Goal: Task Accomplishment & Management: Manage account settings

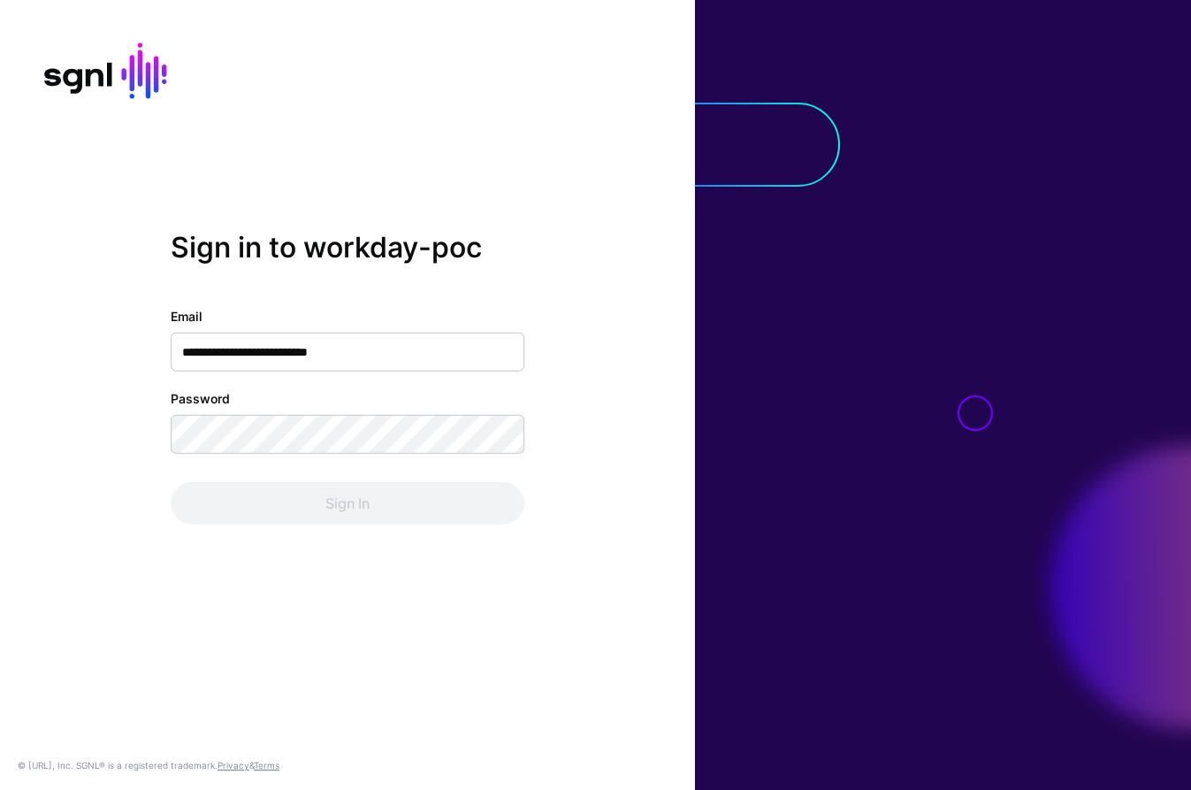
type input "**********"
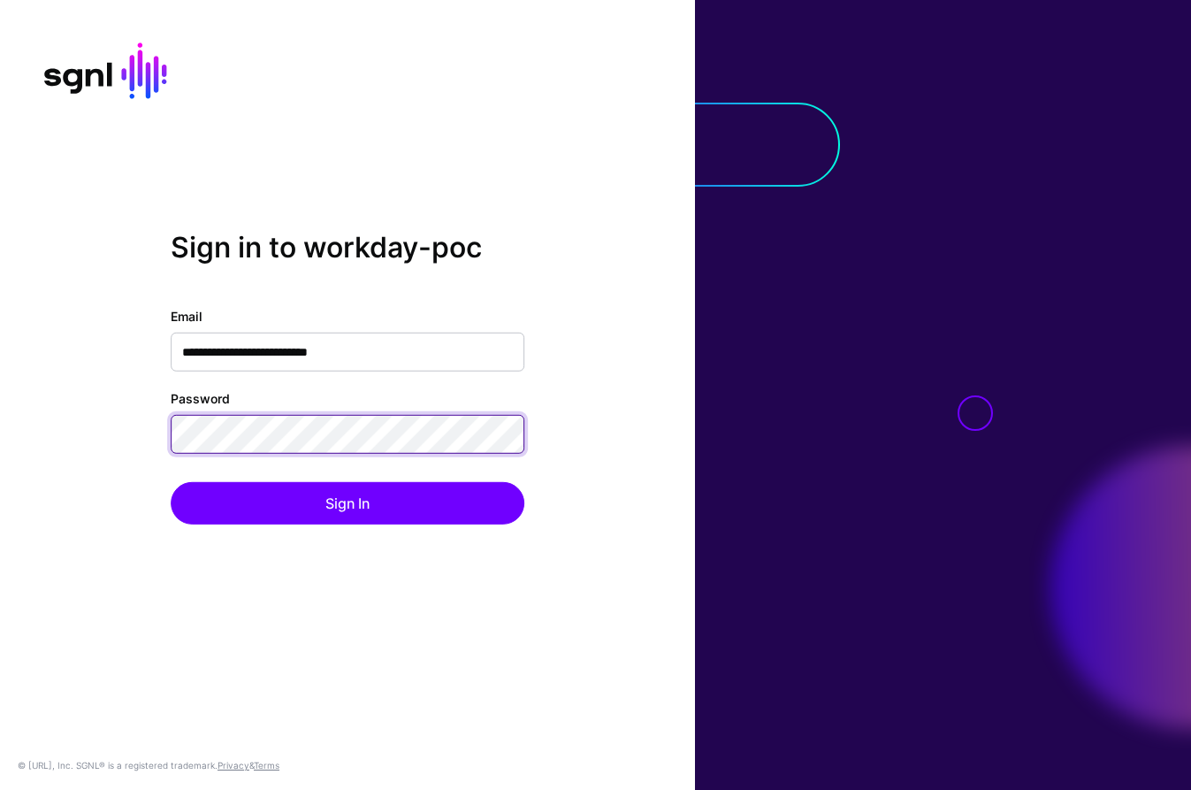
click at [347, 502] on button "Sign In" at bounding box center [348, 503] width 354 height 42
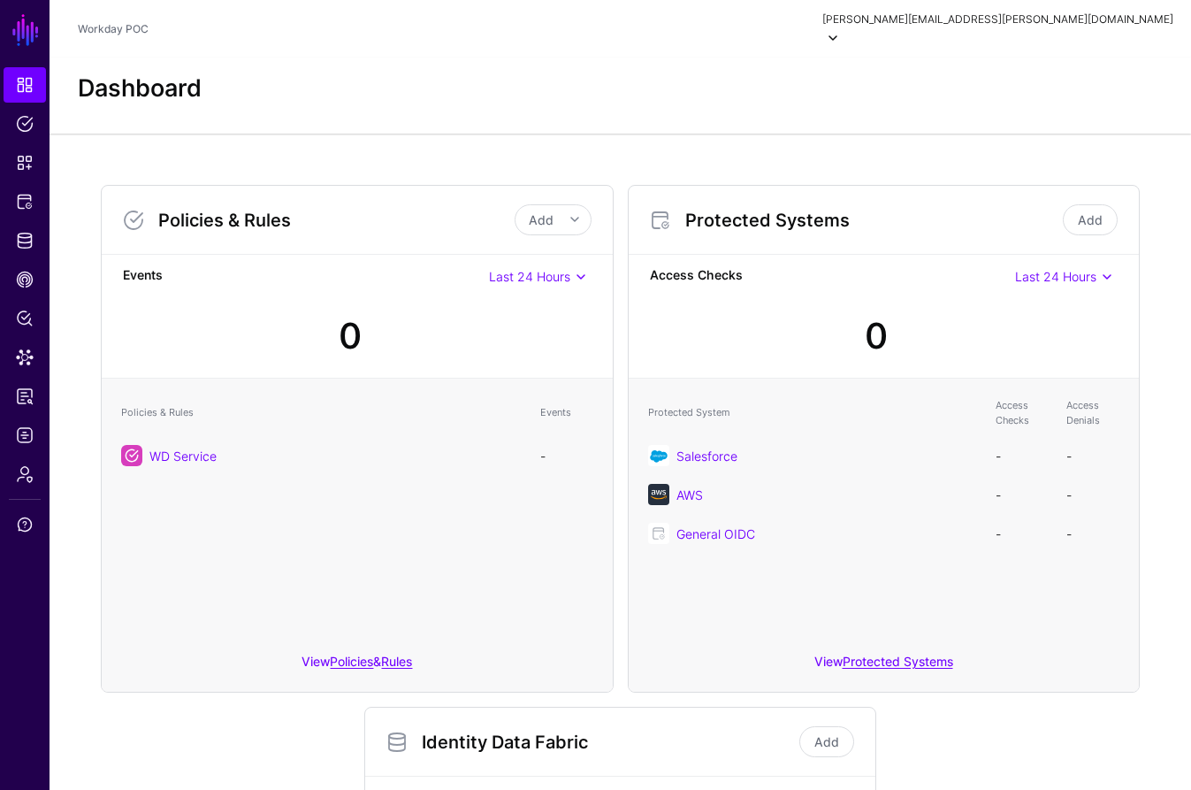
click at [844, 27] on span at bounding box center [832, 37] width 21 height 21
click at [996, 70] on span "[PERSON_NAME][EMAIL_ADDRESS][PERSON_NAME][DOMAIN_NAME]" at bounding box center [935, 78] width 119 height 16
click at [869, 67] on span at bounding box center [855, 69] width 28 height 28
click at [928, 117] on span "Workday POC" at bounding box center [894, 121] width 68 height 16
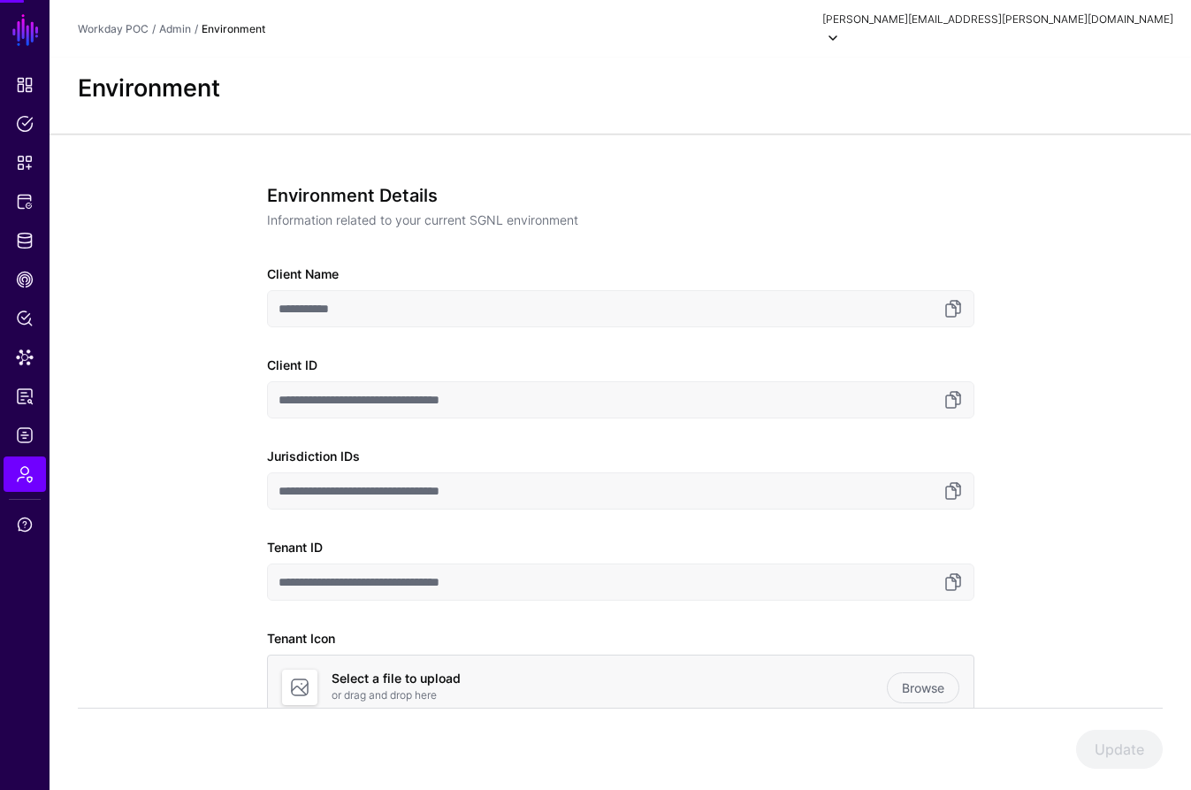
scroll to position [3, 0]
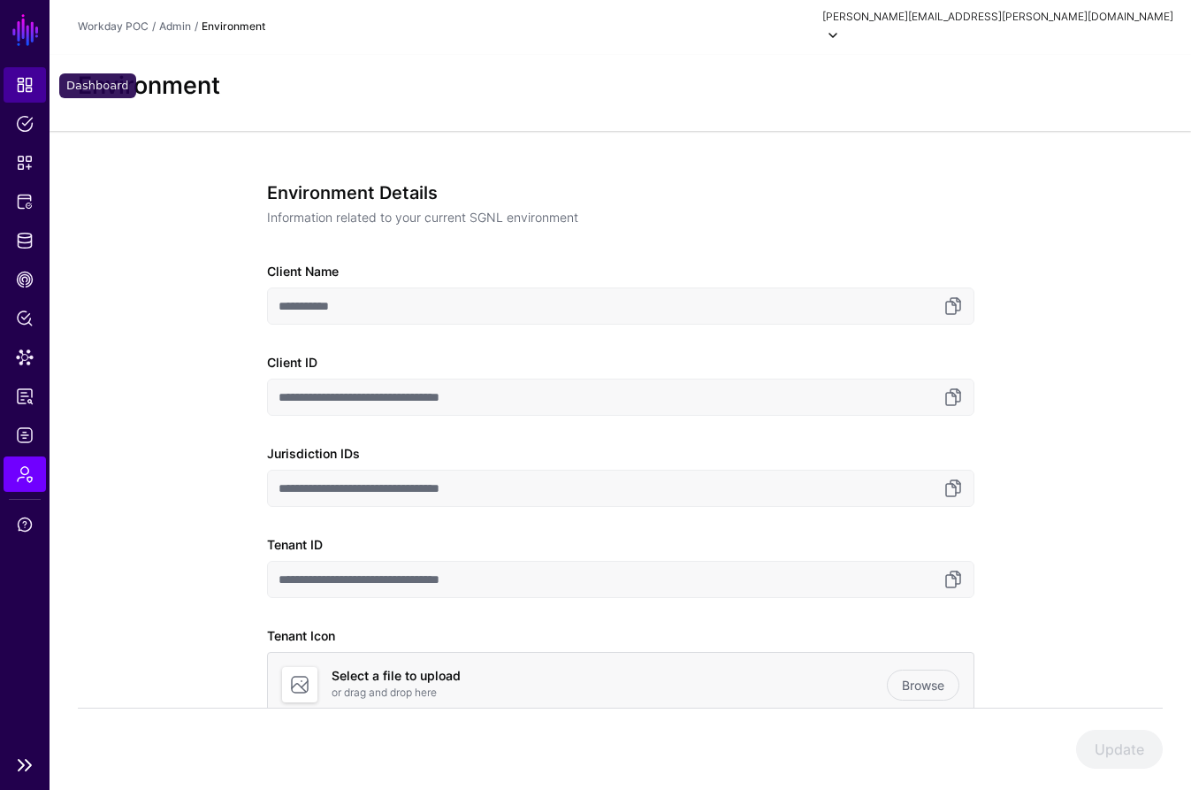
click at [21, 80] on span "Dashboard" at bounding box center [25, 85] width 18 height 18
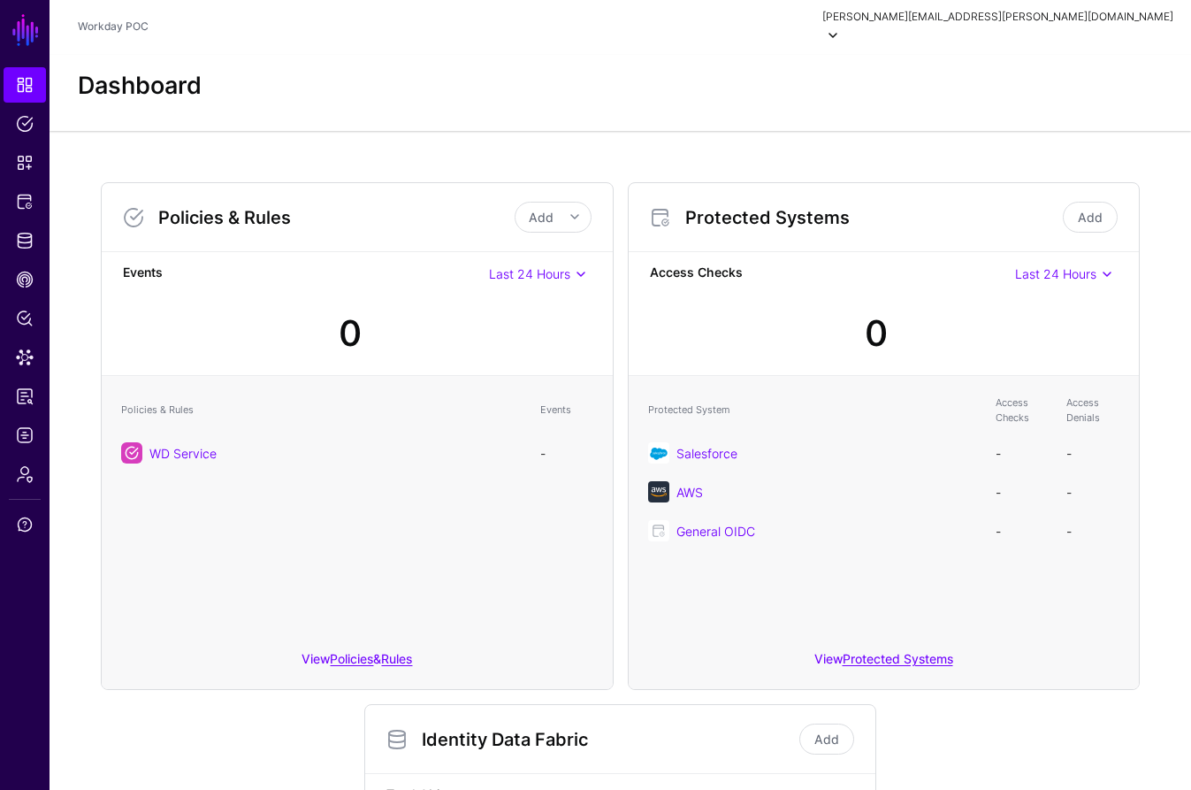
click at [844, 25] on span at bounding box center [832, 35] width 21 height 21
click at [998, 62] on div "[PERSON_NAME] [PERSON_NAME][EMAIL_ADDRESS][PERSON_NAME][DOMAIN_NAME]" at bounding box center [933, 66] width 129 height 33
drag, startPoint x: 1012, startPoint y: 60, endPoint x: 1023, endPoint y: 60, distance: 10.6
click at [869, 60] on span at bounding box center [855, 66] width 28 height 28
click at [869, 61] on span at bounding box center [855, 66] width 28 height 28
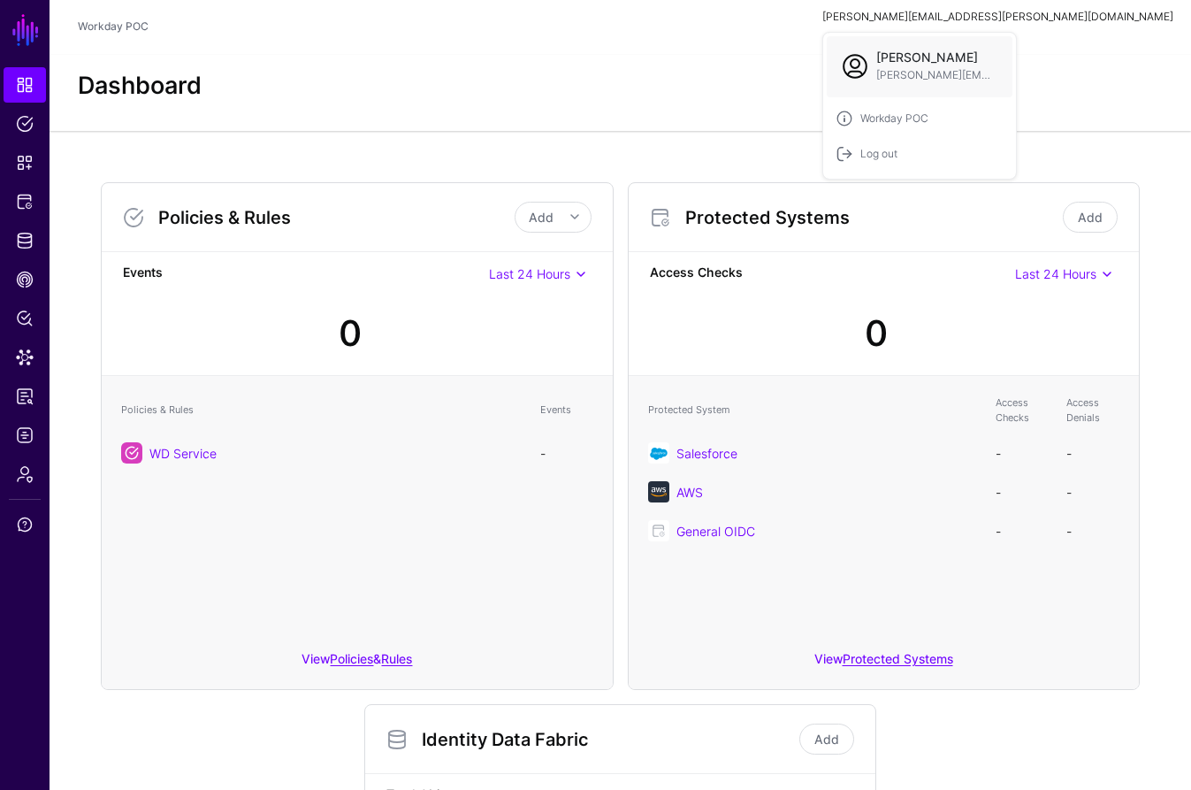
click at [996, 53] on span "[PERSON_NAME]" at bounding box center [935, 57] width 119 height 15
click at [928, 115] on span "Workday POC" at bounding box center [894, 119] width 68 height 16
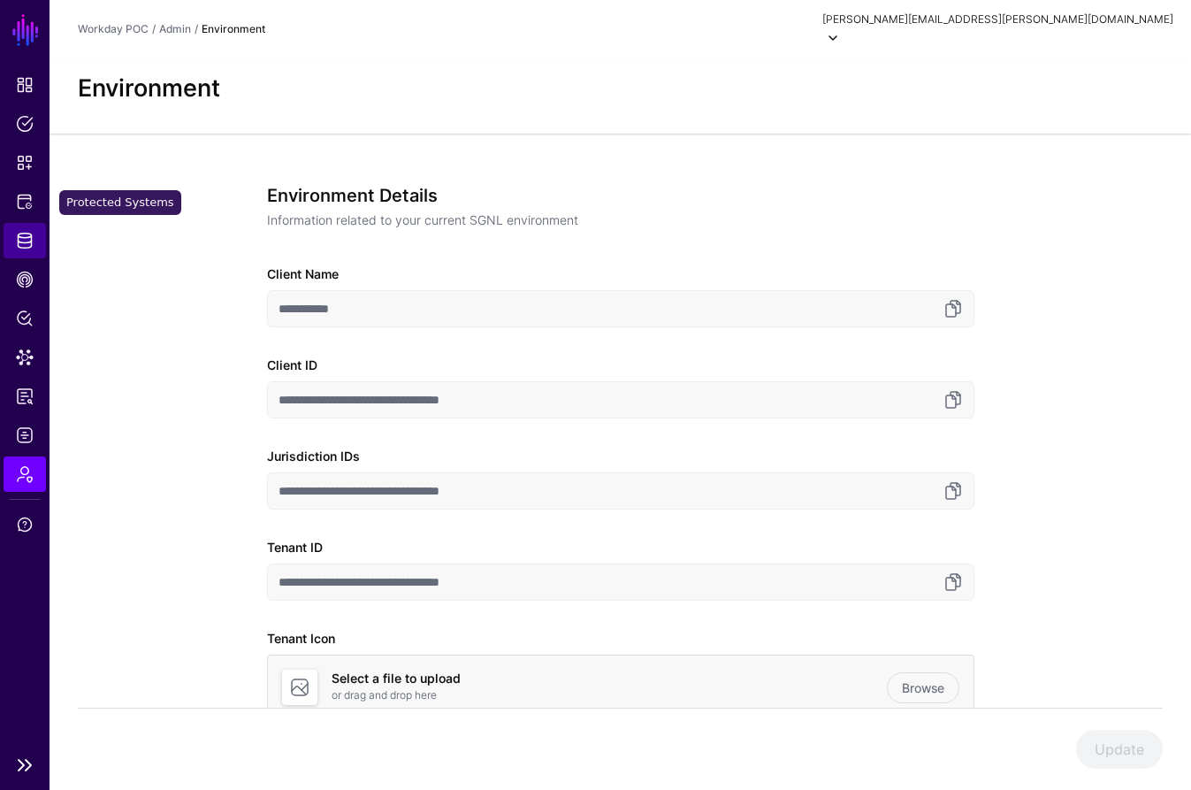
scroll to position [6, 0]
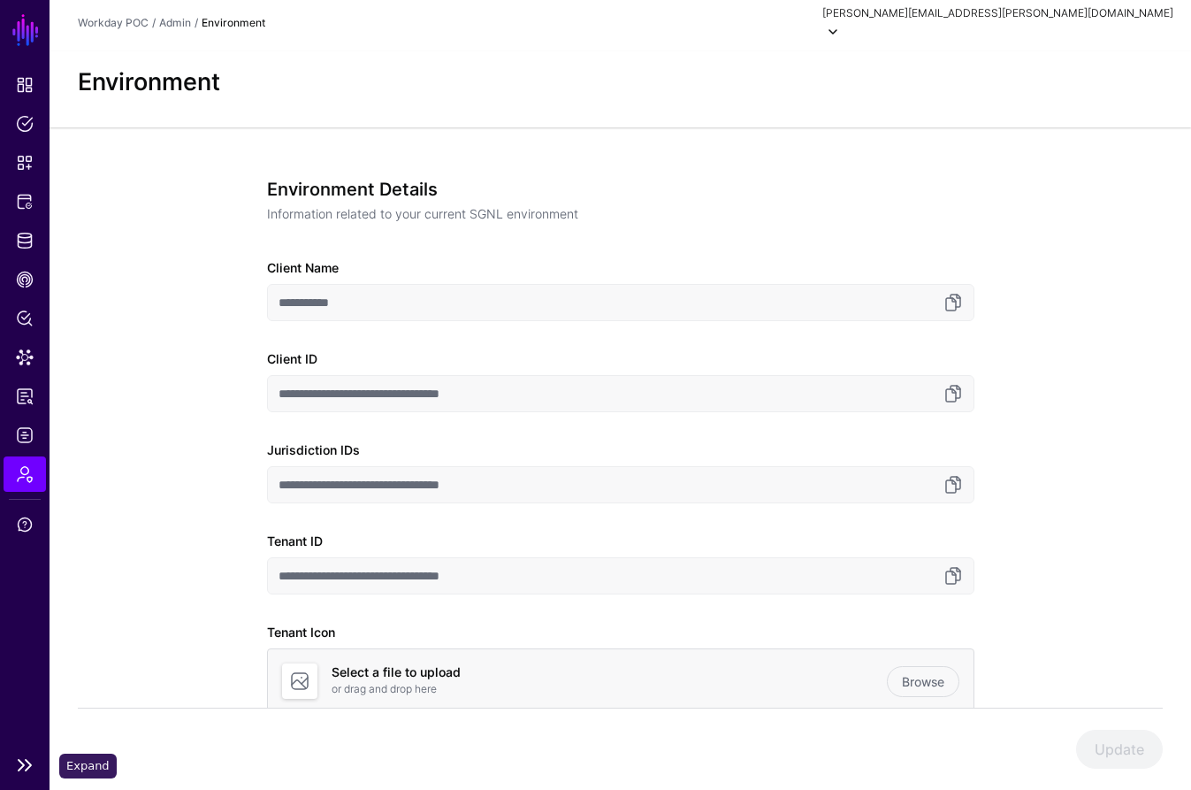
click at [27, 759] on link at bounding box center [25, 764] width 50 height 21
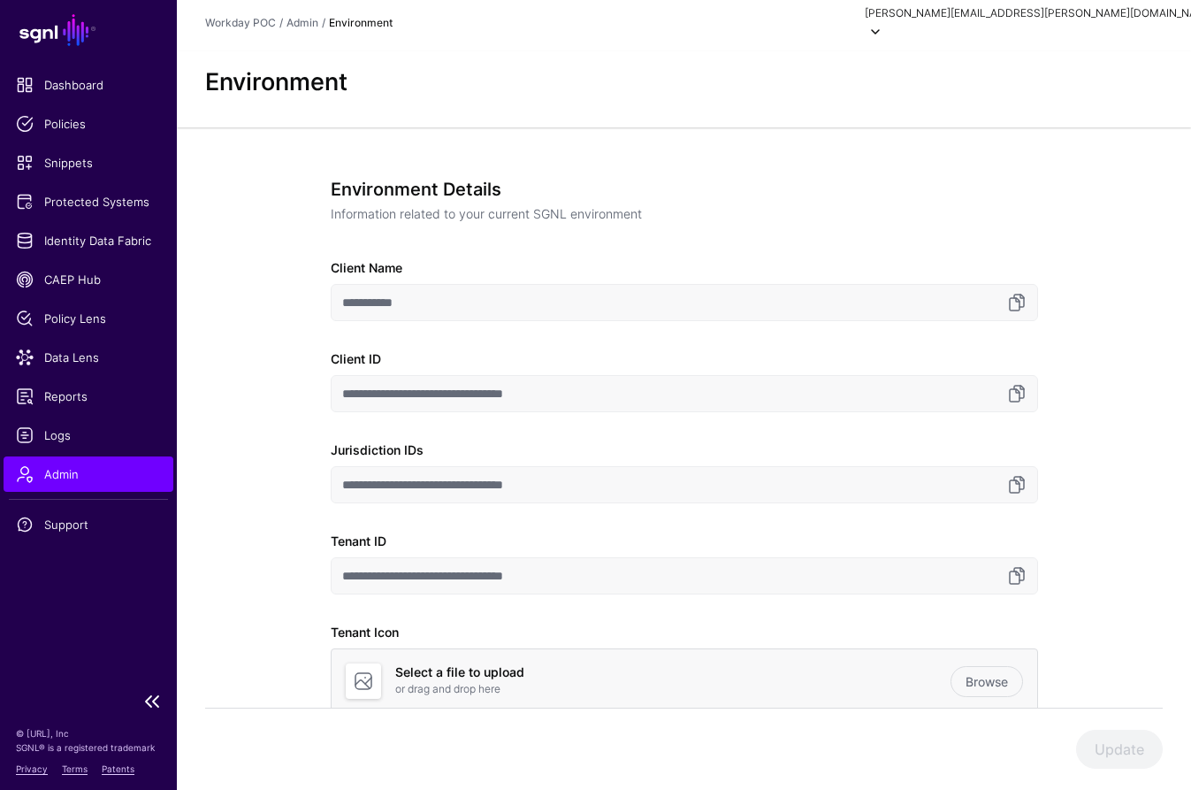
click at [70, 476] on span "Admin" at bounding box center [88, 474] width 145 height 18
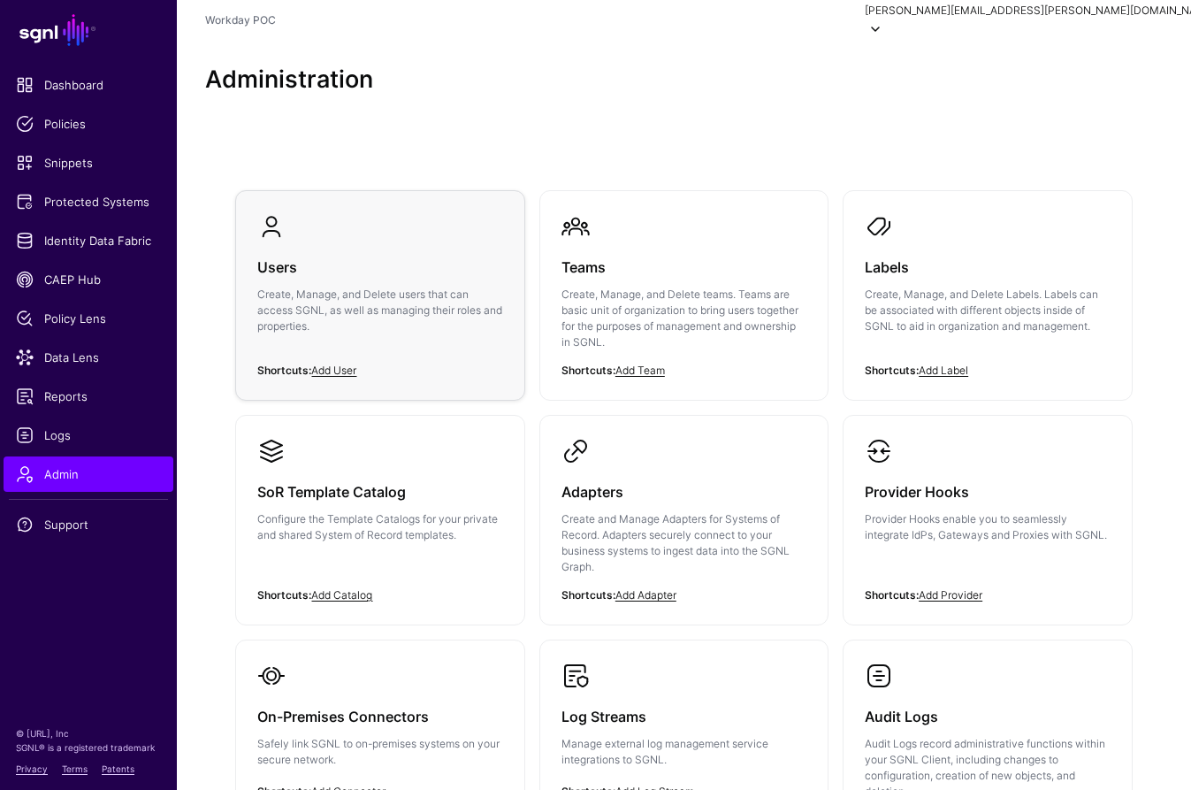
scroll to position [4, 1]
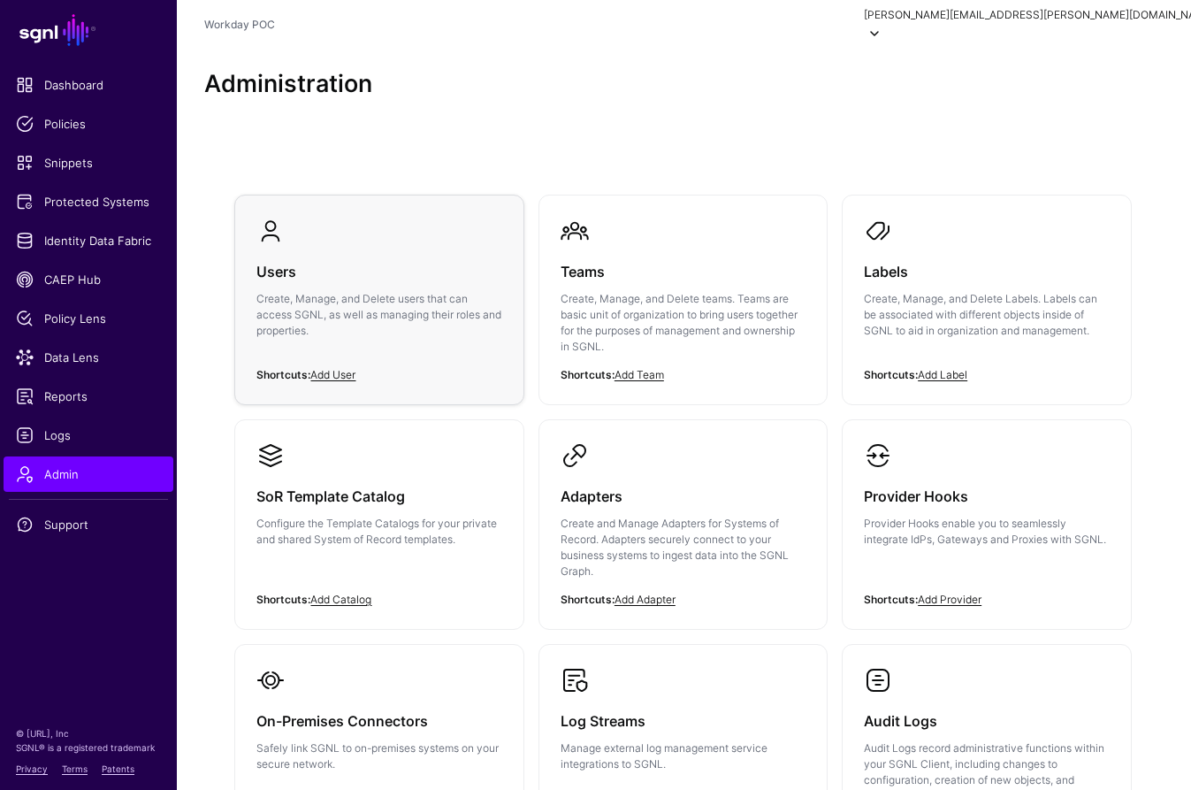
click at [280, 217] on span at bounding box center [270, 231] width 28 height 28
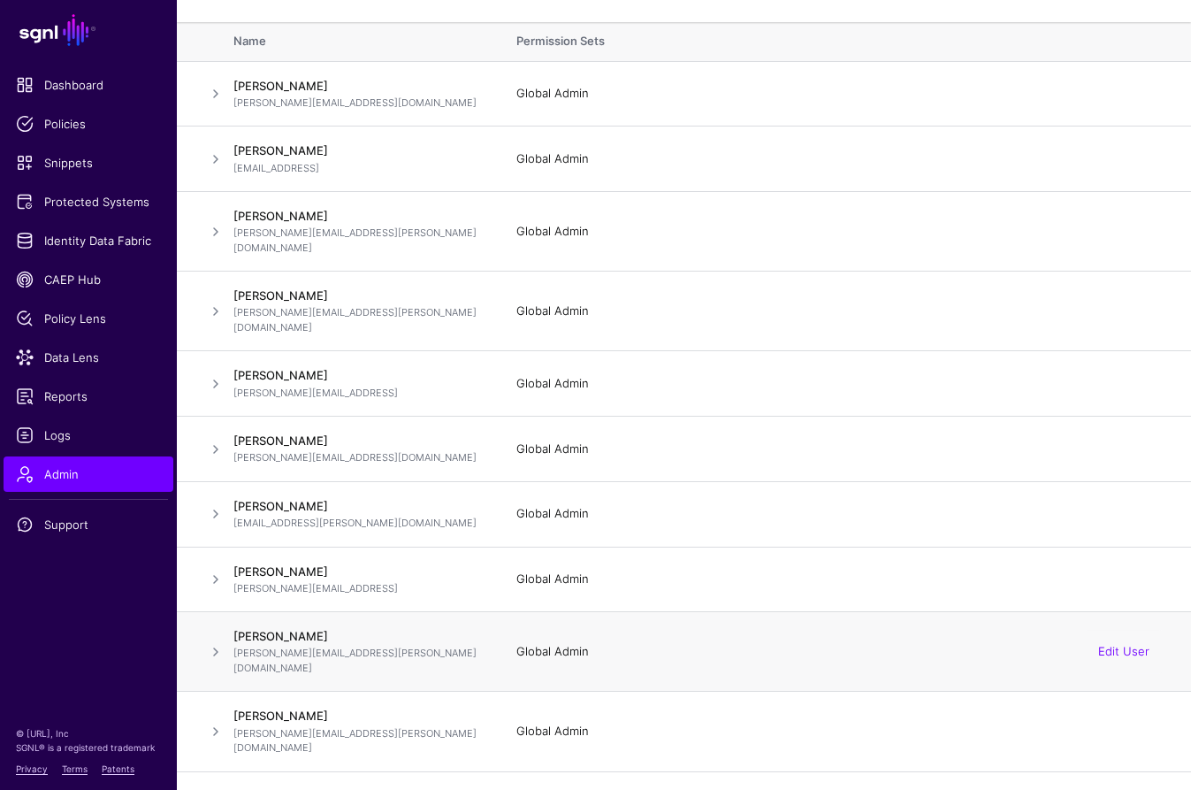
scroll to position [116, 0]
click at [1124, 641] on link "Edit User" at bounding box center [1123, 648] width 51 height 14
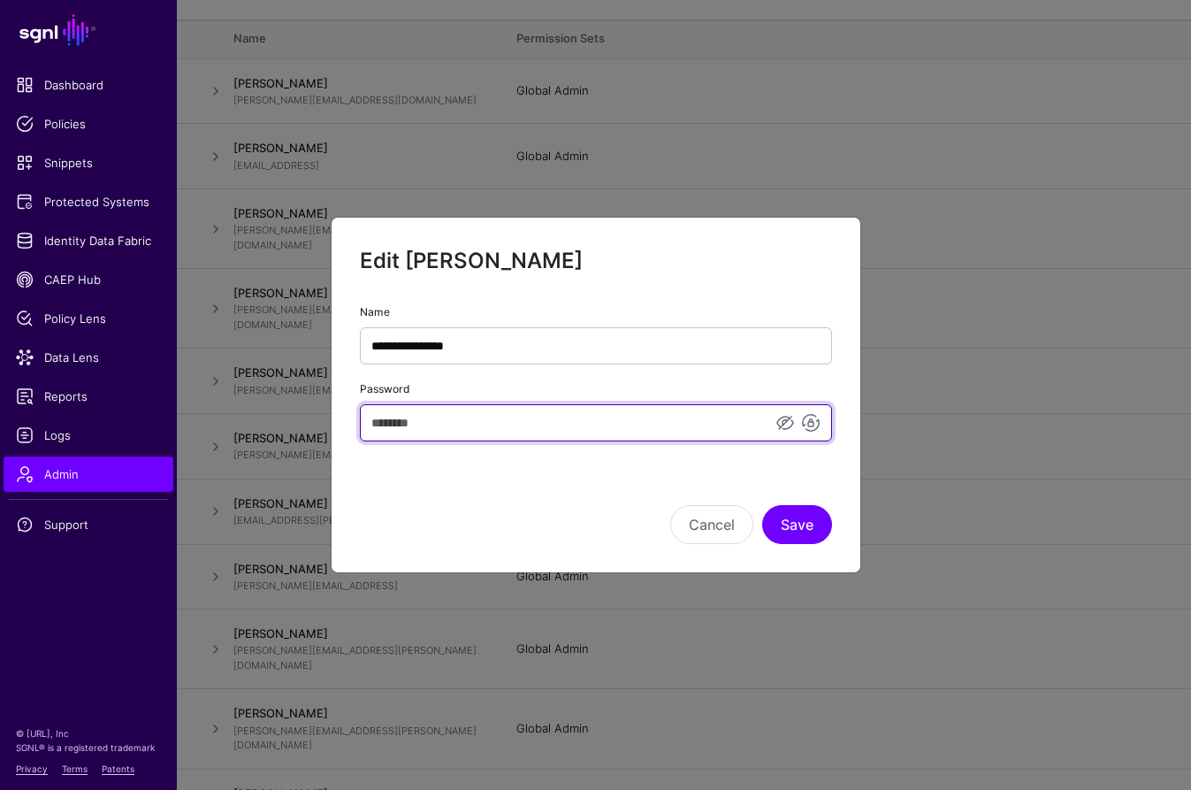
click at [551, 415] on input "Password" at bounding box center [596, 422] width 472 height 37
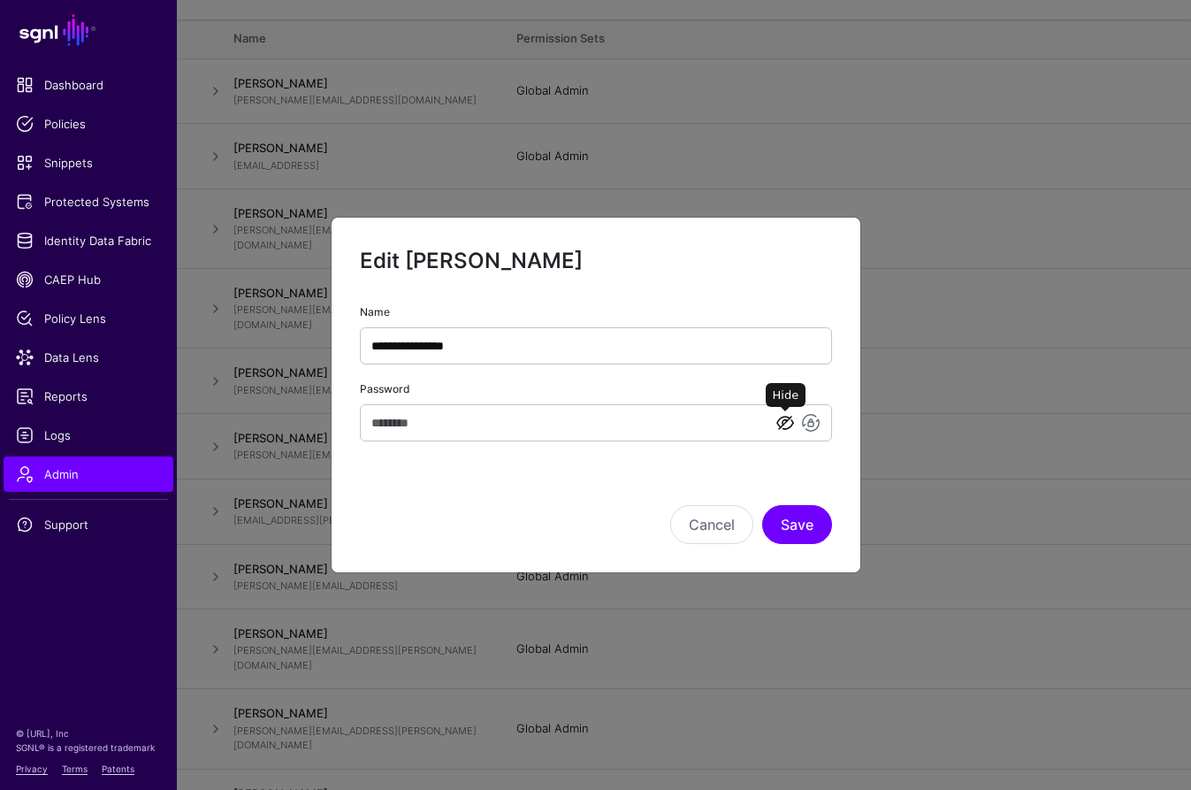
click at [785, 425] on link at bounding box center [785, 422] width 21 height 21
click at [757, 421] on link at bounding box center [759, 422] width 21 height 21
click at [801, 523] on button "Save" at bounding box center [797, 524] width 70 height 39
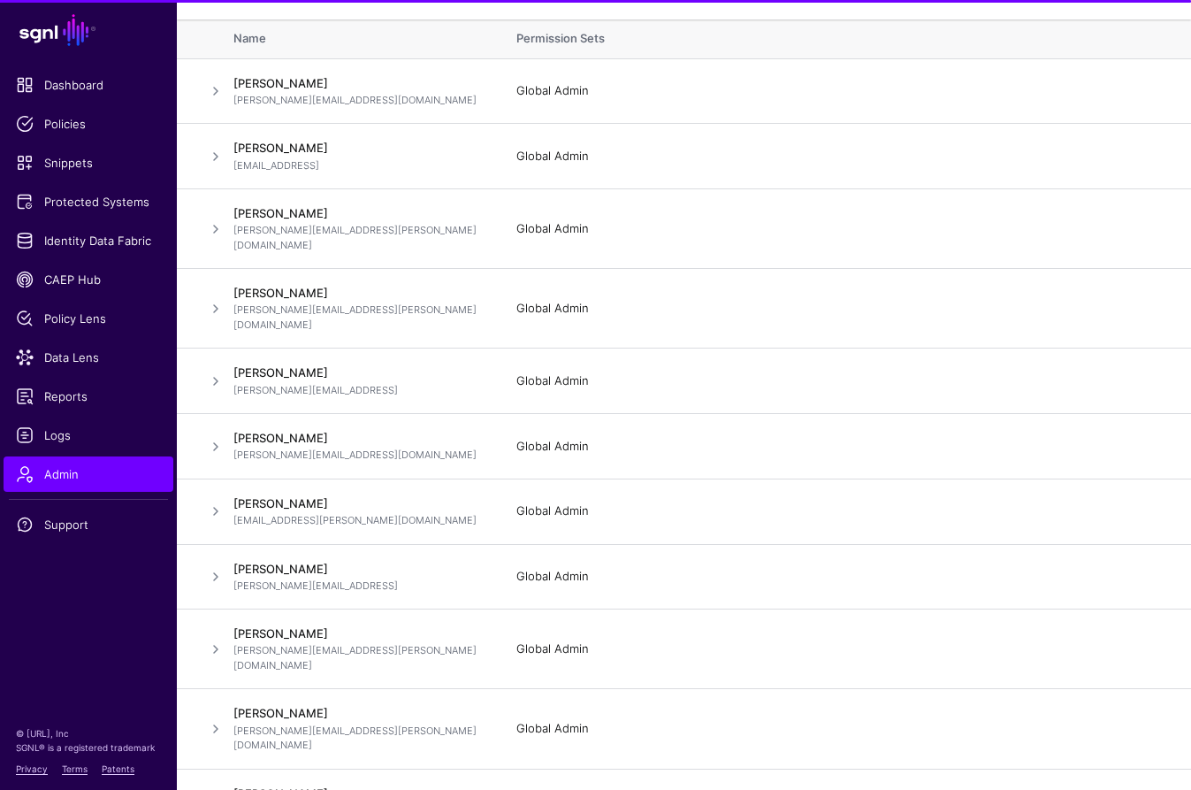
scroll to position [117, 0]
